Goal: Communication & Community: Participate in discussion

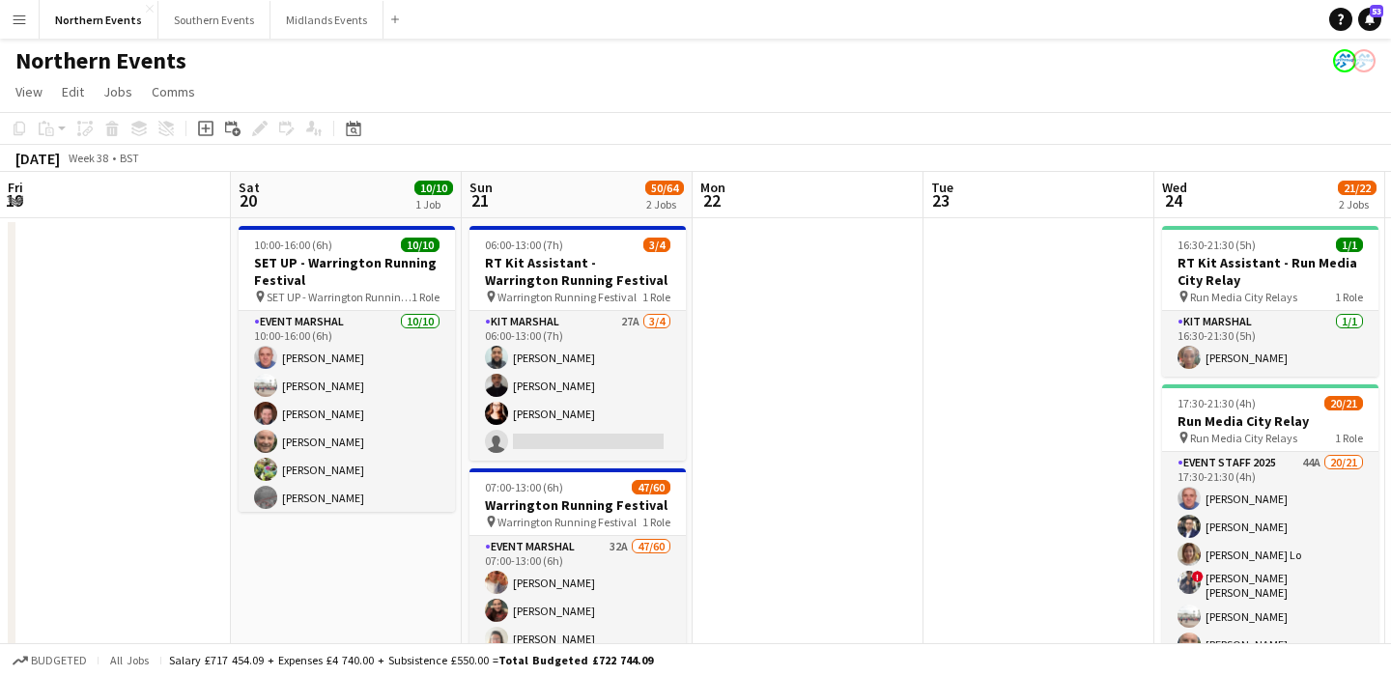
click at [28, 21] on button "Menu" at bounding box center [19, 19] width 39 height 39
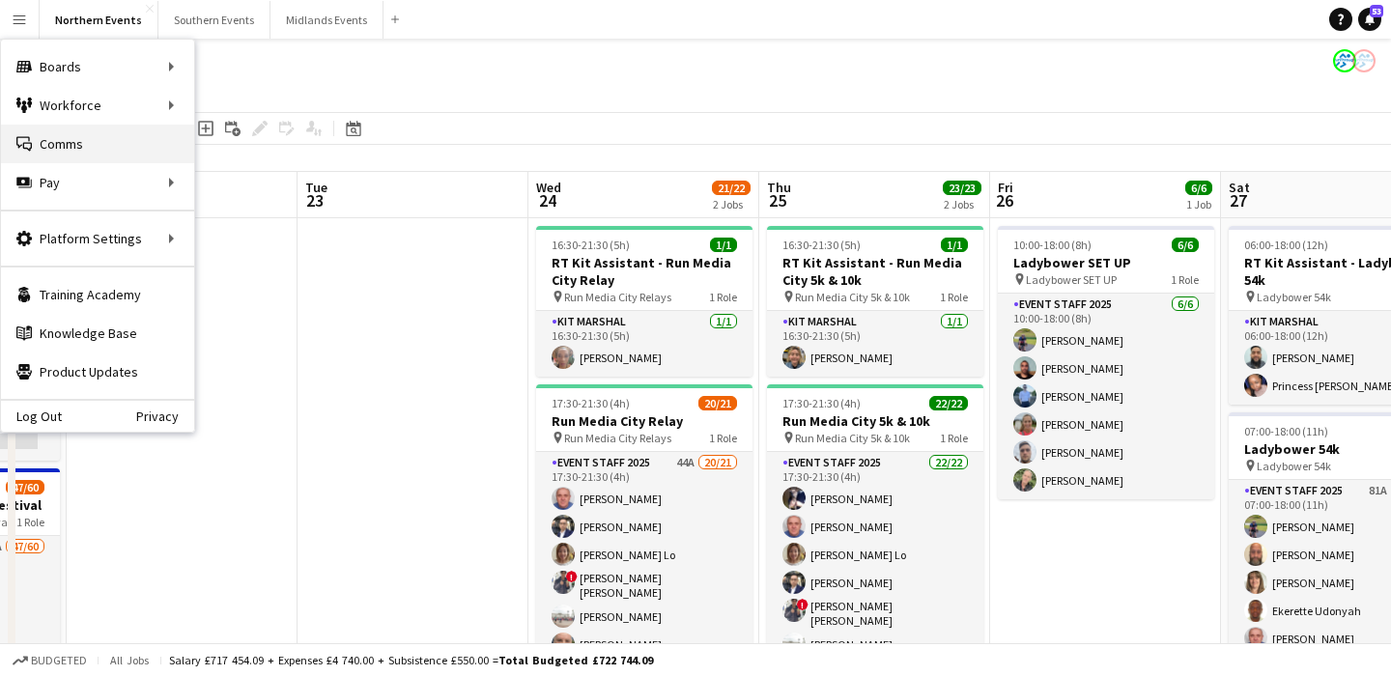
click at [65, 144] on link "Comms Comms" at bounding box center [97, 144] width 193 height 39
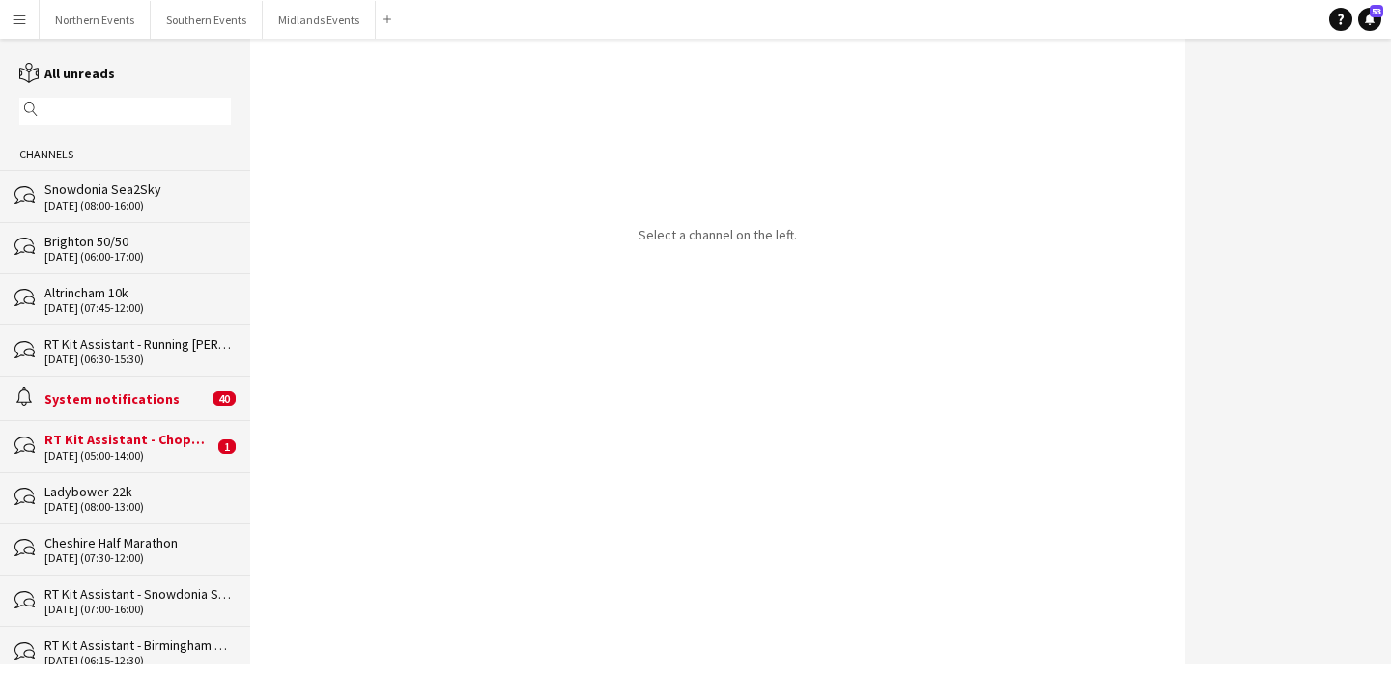
click at [155, 449] on div "[DATE] (05:00-14:00)" at bounding box center [128, 456] width 169 height 14
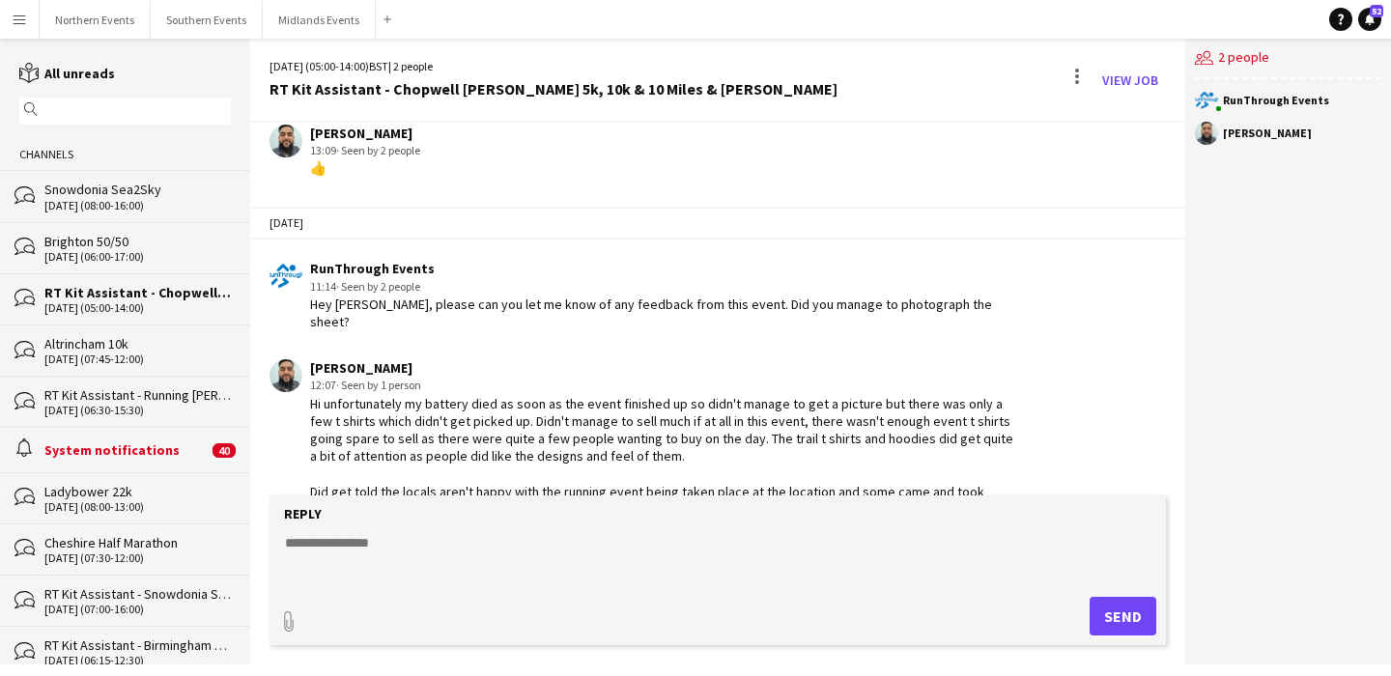
scroll to position [2035, 0]
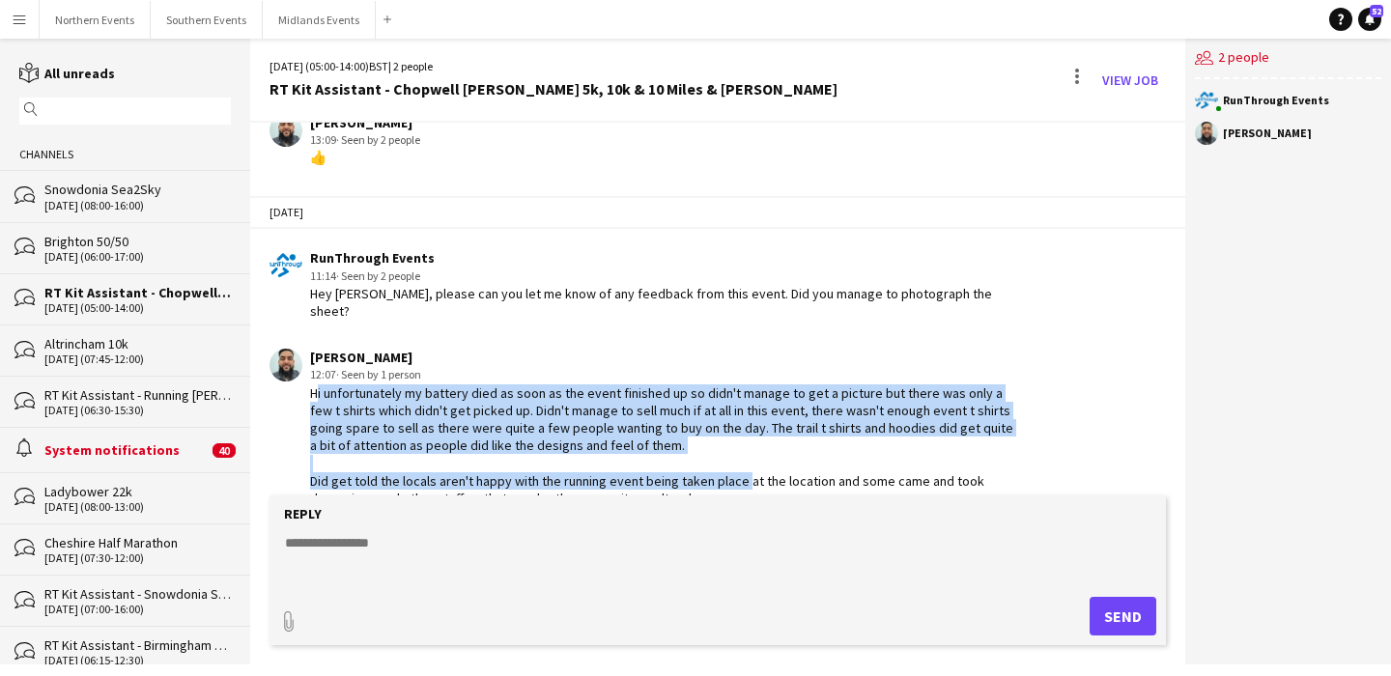
drag, startPoint x: 307, startPoint y: 360, endPoint x: 743, endPoint y: 455, distance: 445.9
click at [743, 452] on div "[PERSON_NAME] 12:07 · Seen by 1 person Hi unfortunately my battery died as soon…" at bounding box center [644, 428] width 749 height 158
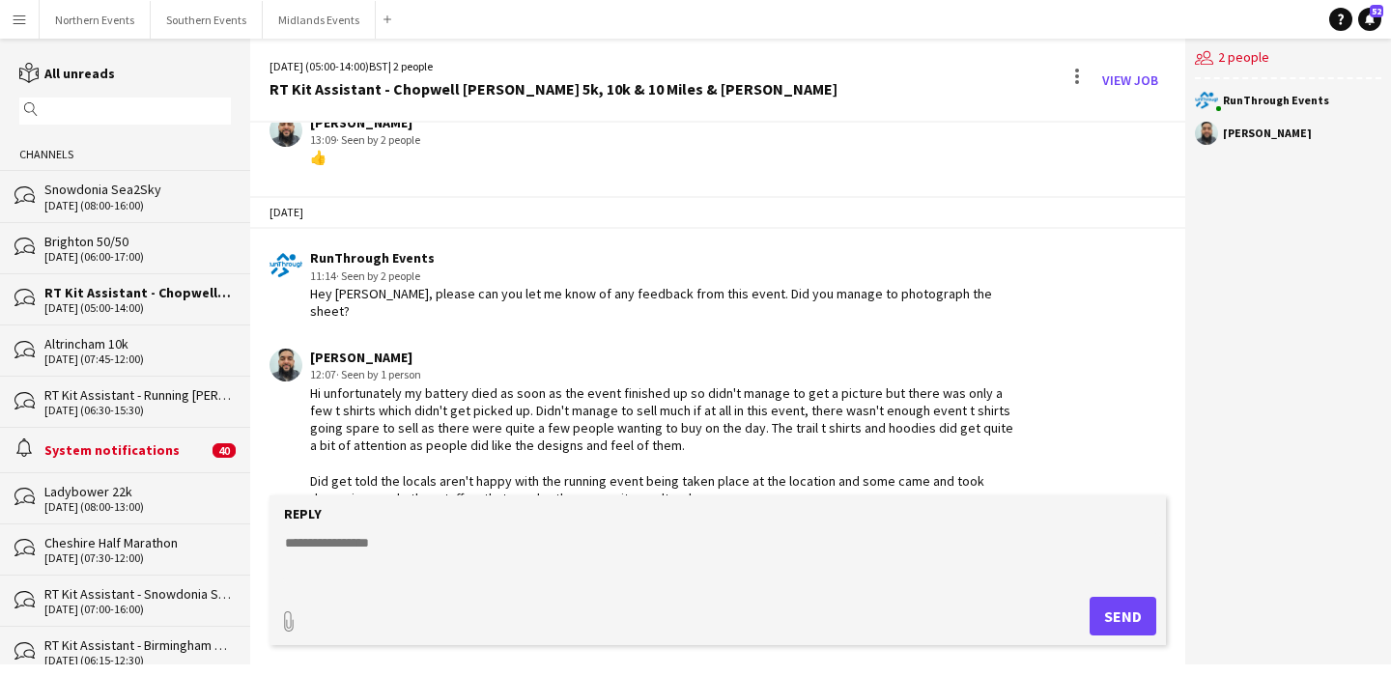
click at [710, 471] on div "Hi unfortunately my battery died as soon as the event finished up so didn't man…" at bounding box center [664, 445] width 708 height 123
drag, startPoint x: 308, startPoint y: 361, endPoint x: 693, endPoint y: 463, distance: 397.6
click at [693, 463] on div "[PERSON_NAME] 12:07 · Seen by 1 person Hi unfortunately my battery died as soon…" at bounding box center [644, 428] width 749 height 158
